Goal: Use online tool/utility: Utilize a website feature to perform a specific function

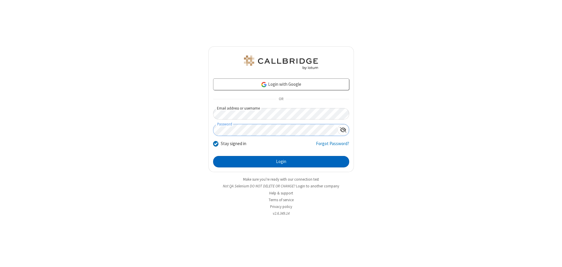
click at [281, 162] on button "Login" at bounding box center [281, 162] width 136 height 12
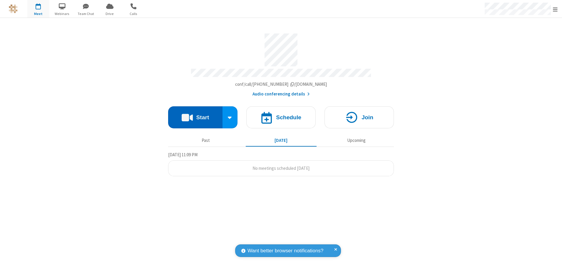
click at [195, 115] on button "Start" at bounding box center [195, 117] width 54 height 22
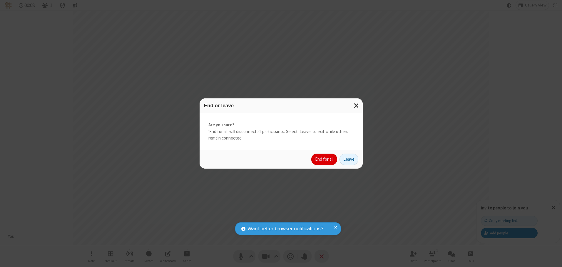
click at [324, 159] on button "End for all" at bounding box center [324, 160] width 26 height 12
